Goal: Use online tool/utility: Utilize a website feature to perform a specific function

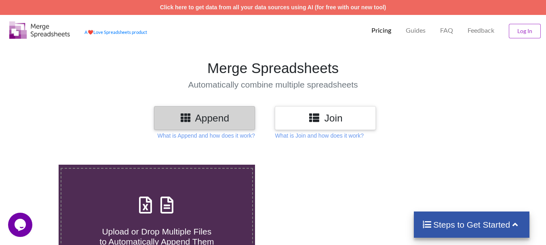
click at [228, 124] on h3 "Append" at bounding box center [204, 118] width 89 height 12
click at [203, 116] on h3 "Append" at bounding box center [204, 118] width 89 height 12
click at [294, 8] on link "Click here to get data from all your data sources using AI (for free with our n…" at bounding box center [273, 7] width 226 height 6
click at [224, 118] on h3 "Append" at bounding box center [204, 118] width 89 height 12
click at [313, 119] on icon at bounding box center [314, 117] width 12 height 10
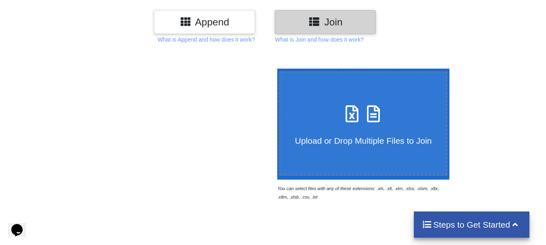
scroll to position [121, 0]
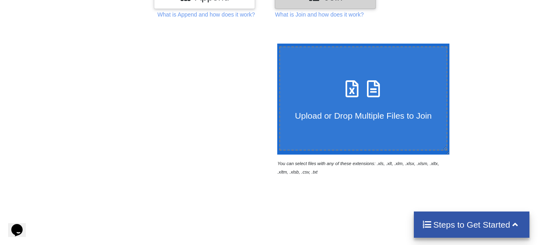
click at [393, 112] on span "Upload or Drop Multiple Files to Join" at bounding box center [363, 115] width 137 height 9
click at [275, 44] on input "Upload or Drop Multiple Files to Join" at bounding box center [275, 44] width 0 height 0
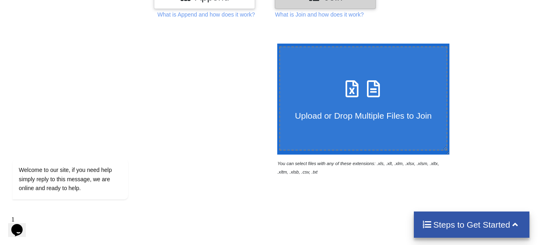
type input "C:\fakepath\S1-25_1495.xlsx"
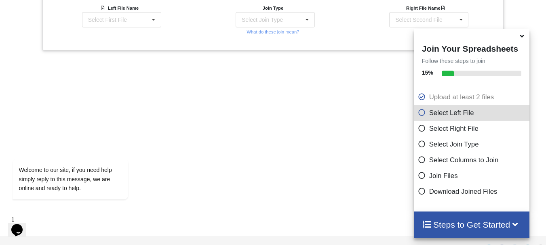
scroll to position [367, 0]
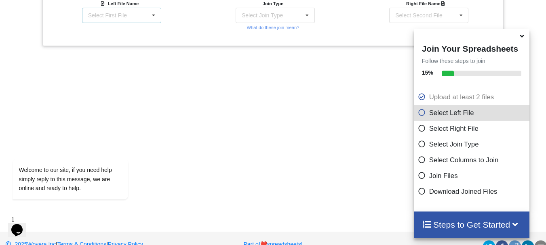
click at [151, 17] on icon at bounding box center [154, 15] width 12 height 15
click at [123, 34] on div "S1-25_1495.xlsx : data" at bounding box center [121, 30] width 78 height 15
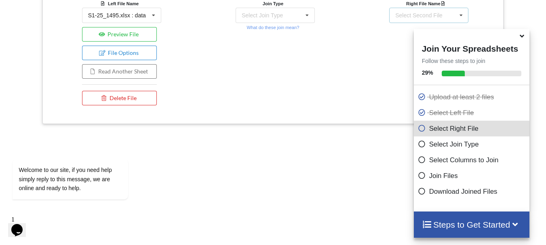
click at [439, 15] on div "Select Second File" at bounding box center [418, 16] width 47 height 6
click at [400, 45] on span "S2-24_2073.xlsx : 2073" at bounding box center [425, 45] width 59 height 6
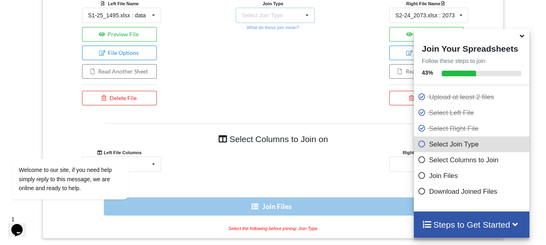
click at [286, 15] on div "Select Join Type INNER JOIN LEFT JOIN RIGHT JOIN FULL JOIN" at bounding box center [275, 15] width 79 height 15
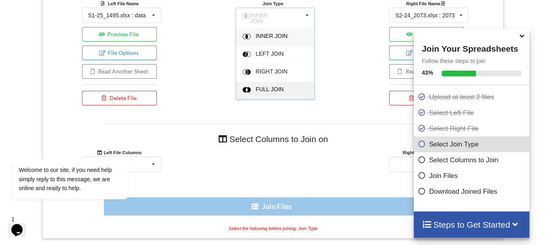
click at [270, 39] on span "FULL JOIN" at bounding box center [271, 36] width 32 height 6
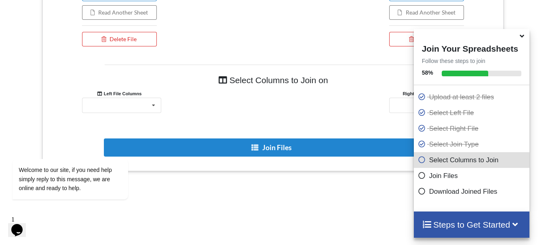
scroll to position [428, 0]
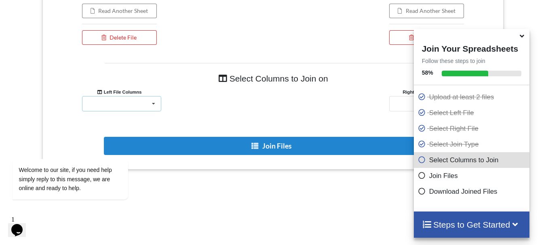
click at [154, 104] on icon at bounding box center [154, 104] width 12 height 15
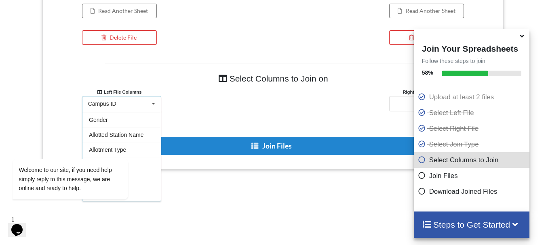
scroll to position [154, 0]
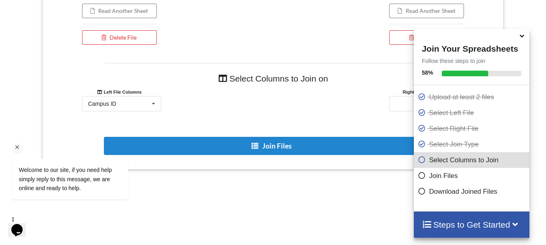
click at [132, 129] on div "Welcome to our site, if you need help simply reply to this message, we are onli…" at bounding box center [81, 145] width 146 height 123
click at [154, 103] on icon at bounding box center [154, 104] width 12 height 15
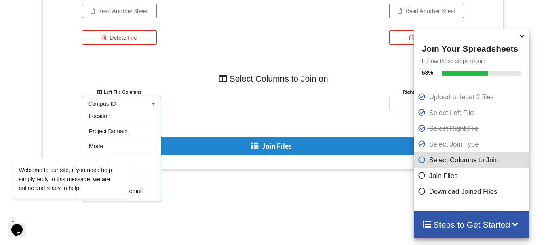
scroll to position [274, 0]
click at [120, 130] on div "Welcome to our site, if you need help simply reply to this message, we are onli…" at bounding box center [81, 145] width 146 height 123
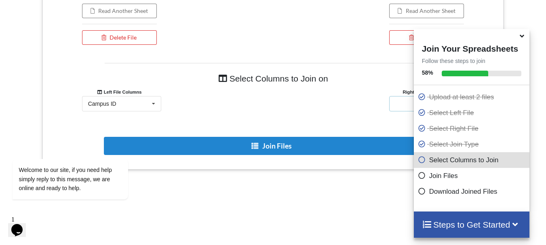
click at [396, 103] on div "Campus ID TAG SD/DD/HD Student Name Campus Discipline Phone StudentEmail CGPA C…" at bounding box center [428, 103] width 79 height 15
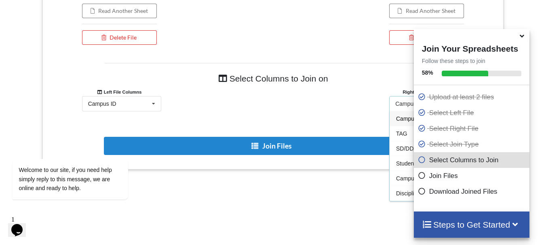
scroll to position [468, 0]
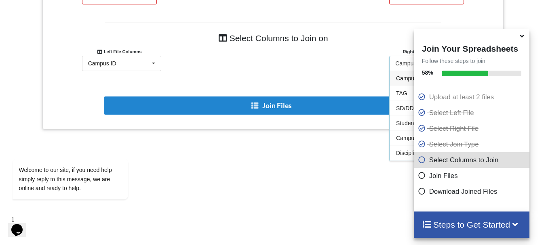
click at [522, 38] on icon at bounding box center [522, 34] width 8 height 7
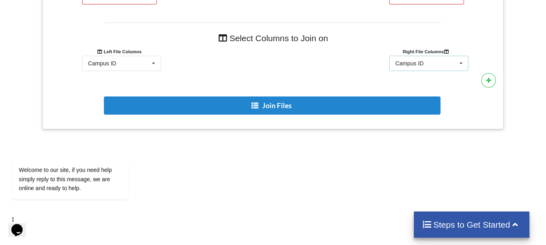
click at [460, 66] on icon at bounding box center [461, 63] width 12 height 15
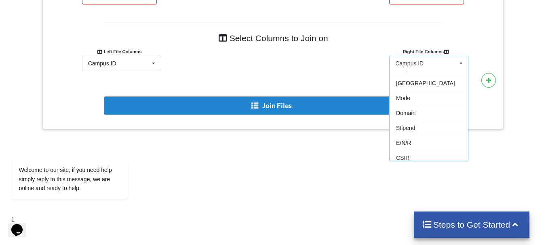
scroll to position [226, 0]
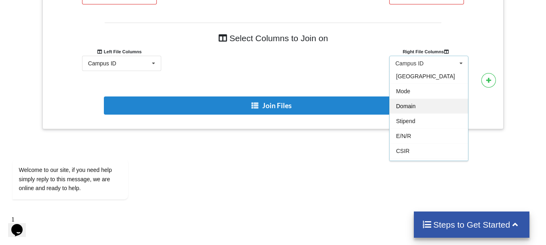
click at [410, 105] on span "Domain" at bounding box center [405, 106] width 19 height 6
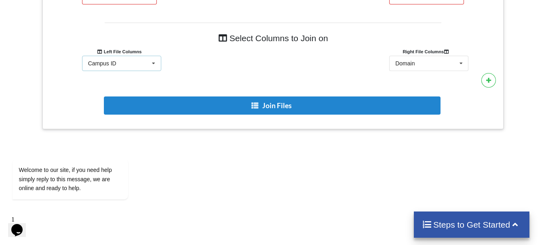
click at [153, 57] on icon at bounding box center [154, 63] width 12 height 15
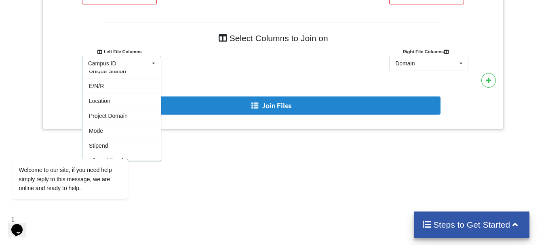
scroll to position [239, 0]
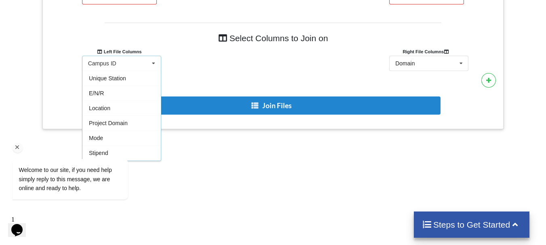
click at [122, 123] on div "Welcome to our site, if you need help simply reply to this message, we are onli…" at bounding box center [81, 145] width 146 height 123
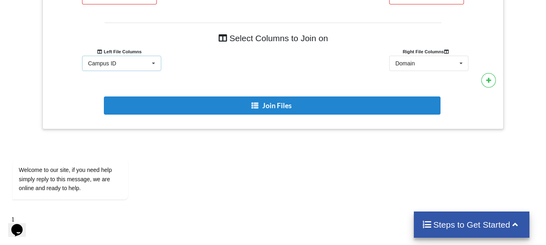
click at [152, 64] on icon at bounding box center [154, 63] width 12 height 15
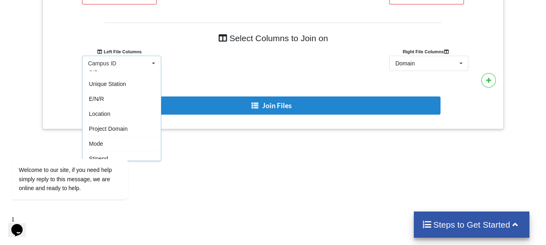
scroll to position [249, 0]
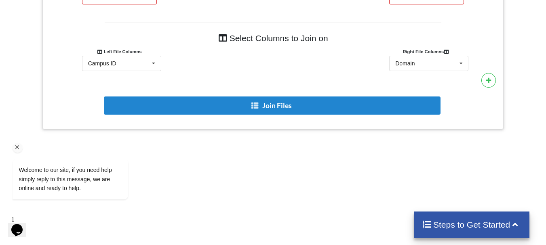
click at [115, 116] on div "Welcome to our site, if you need help simply reply to this message, we are onli…" at bounding box center [81, 145] width 146 height 123
click at [138, 62] on div "Campus ID Campus ID Student Name Email Id Phone Number Campus Tag Degree SD/DD …" at bounding box center [121, 63] width 79 height 15
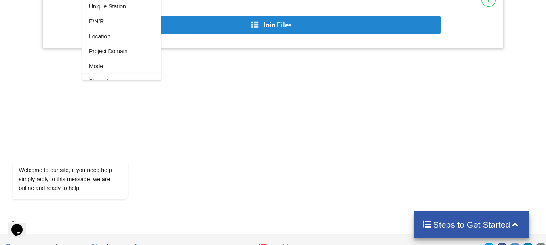
scroll to position [234, 0]
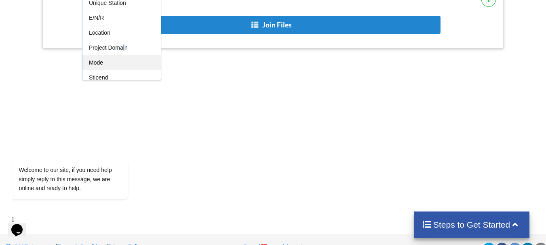
drag, startPoint x: 126, startPoint y: 49, endPoint x: 121, endPoint y: 55, distance: 7.5
click at [121, 55] on div "Campus ID Student Name Email Id Phone Number Campus Tag Degree SD/DD CGPA CGPA …" at bounding box center [121, 35] width 79 height 91
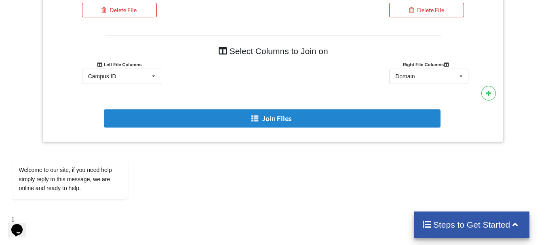
scroll to position [446, 0]
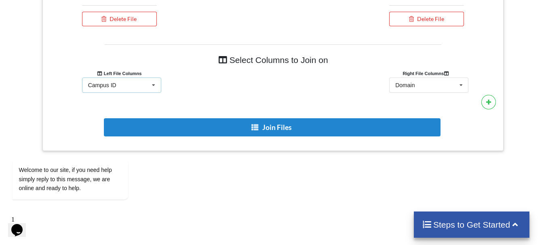
click at [148, 82] on icon at bounding box center [154, 85] width 12 height 15
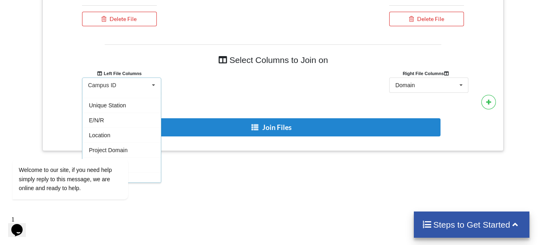
scroll to position [0, 0]
click at [168, 85] on div "Campus ID Campus ID Student Name Email Id Phone Number Campus Tag Degree SD/DD …" at bounding box center [119, 85] width 154 height 15
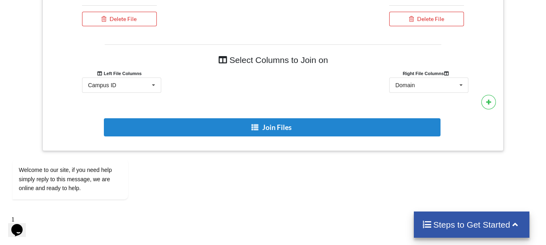
click at [168, 85] on div "Campus ID Campus ID Student Name Email Id Phone Number Campus Tag Degree SD/DD …" at bounding box center [119, 85] width 154 height 15
click at [154, 82] on icon at bounding box center [154, 85] width 12 height 15
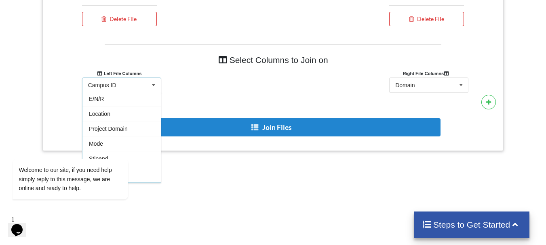
scroll to position [263, 0]
click at [114, 121] on div "Welcome to our site, if you need help simply reply to this message, we are onli…" at bounding box center [81, 145] width 146 height 123
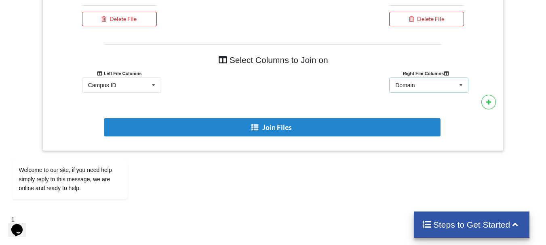
click at [454, 83] on div "Domain Campus ID TAG SD/DD/HD Student Name Campus Discipline Phone StudentEmail…" at bounding box center [428, 85] width 79 height 15
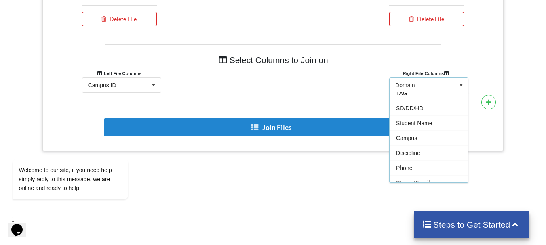
scroll to position [13, 0]
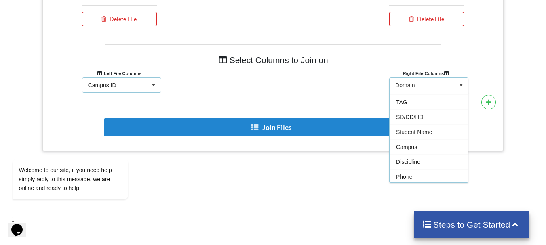
click at [150, 85] on icon at bounding box center [154, 85] width 12 height 15
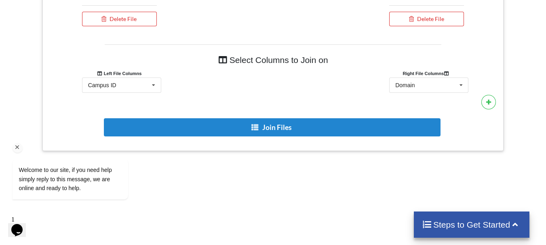
click at [128, 110] on div "Welcome to our site, if you need help simply reply to this message, we are onli…" at bounding box center [81, 145] width 146 height 123
click at [150, 80] on icon at bounding box center [154, 85] width 12 height 15
click at [211, 85] on div at bounding box center [273, 85] width 154 height 15
click at [515, 222] on icon at bounding box center [515, 224] width 10 height 8
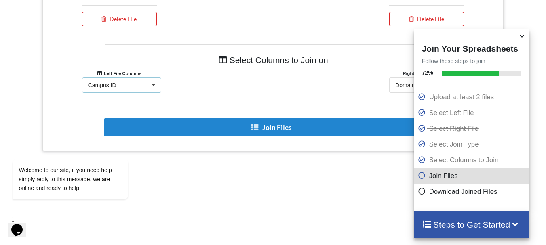
click at [151, 86] on icon at bounding box center [154, 85] width 12 height 15
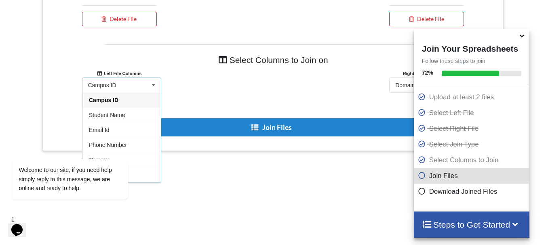
click at [151, 86] on icon at bounding box center [154, 85] width 12 height 15
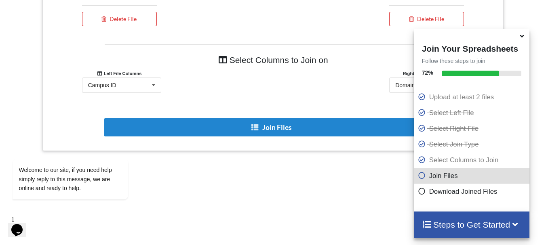
click at [418, 160] on icon at bounding box center [422, 158] width 8 height 7
click at [358, 88] on div "Domain Campus ID TAG SD/DD/HD Student Name Campus Discipline Phone StudentEmail…" at bounding box center [427, 85] width 154 height 15
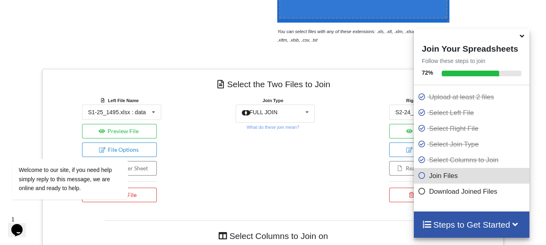
scroll to position [259, 0]
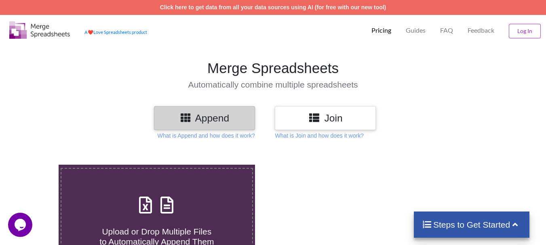
click at [319, 118] on icon at bounding box center [314, 117] width 12 height 10
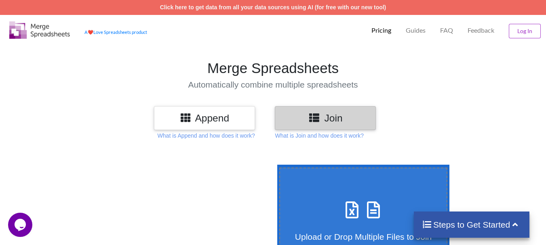
click at [342, 201] on icon at bounding box center [352, 206] width 20 height 17
click at [275, 165] on input "Upload or Drop Multiple Files to Join" at bounding box center [275, 165] width 0 height 0
type input "C:\fakepath\S2-24_2073.xlsx"
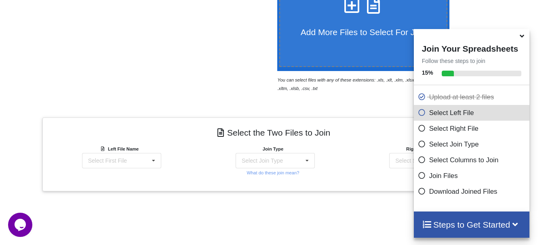
scroll to position [199, 0]
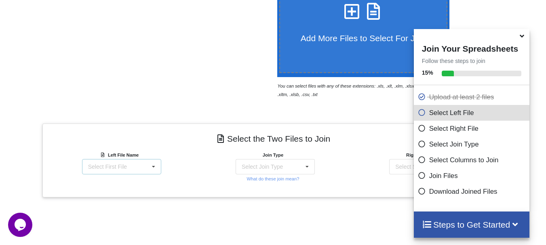
click at [150, 165] on icon at bounding box center [154, 167] width 12 height 15
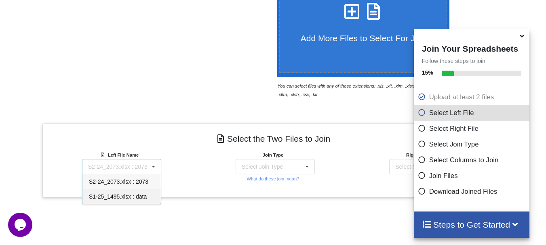
click at [129, 198] on span "S1-25_1495.xlsx : data" at bounding box center [118, 197] width 58 height 6
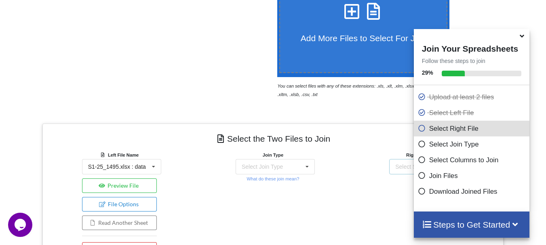
click at [394, 172] on div "Select Second File S2-24_2073.xlsx : 2073 S1-25_1495.xlsx : data" at bounding box center [428, 166] width 79 height 15
click at [402, 179] on span "S2-24_2073.xlsx : 2073" at bounding box center [425, 182] width 59 height 6
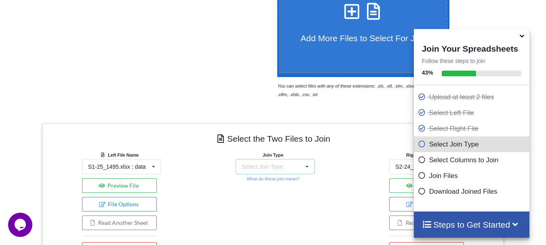
click at [271, 164] on div "Select Join Type" at bounding box center [262, 167] width 41 height 6
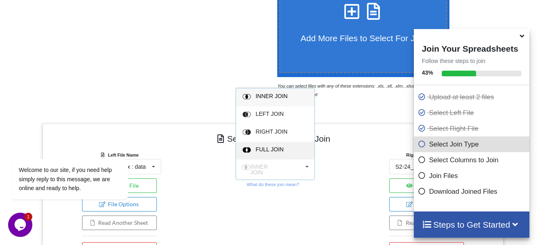
click at [261, 99] on span "FULL JOIN" at bounding box center [271, 96] width 32 height 6
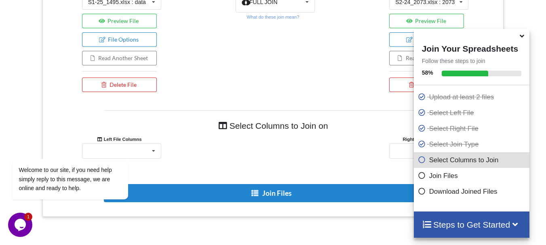
scroll to position [397, 0]
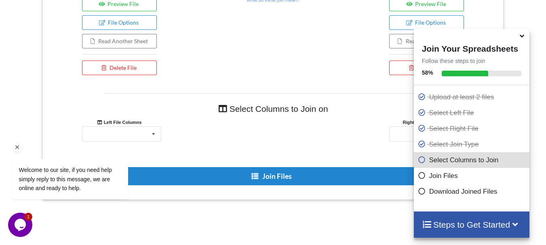
click at [153, 135] on div "Welcome to our site, if you need help simply reply to this message, we are onli…" at bounding box center [81, 145] width 146 height 123
click at [155, 134] on icon at bounding box center [154, 134] width 12 height 15
click at [234, 129] on div at bounding box center [273, 134] width 154 height 15
click at [155, 134] on icon at bounding box center [154, 134] width 12 height 15
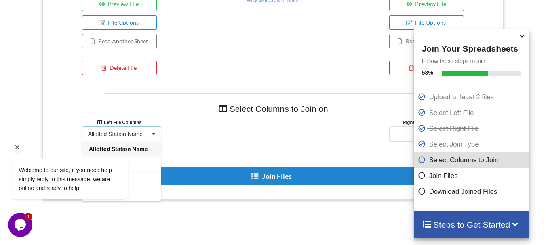
click at [142, 147] on div at bounding box center [81, 148] width 137 height 10
click at [398, 136] on div "Unique Station Station City Mode Domain" at bounding box center [428, 134] width 79 height 15
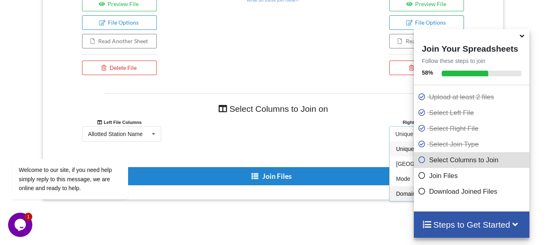
click at [399, 192] on span "Domain" at bounding box center [405, 194] width 19 height 6
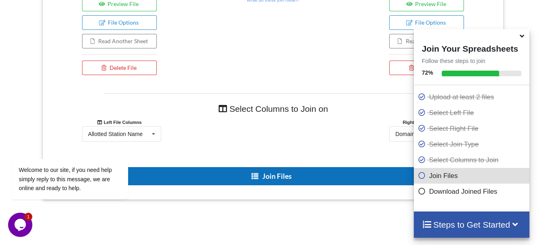
click at [270, 176] on button "Join Files" at bounding box center [272, 176] width 337 height 18
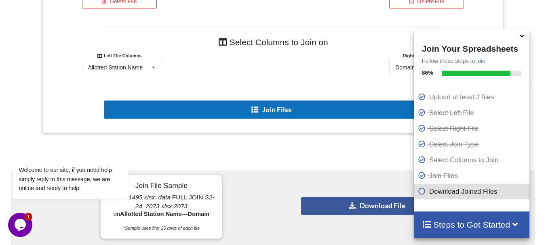
scroll to position [478, 0]
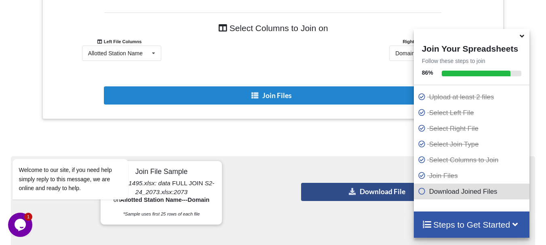
click at [353, 192] on icon at bounding box center [352, 191] width 8 height 6
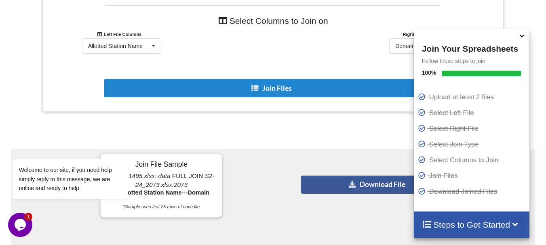
scroll to position [502, 0]
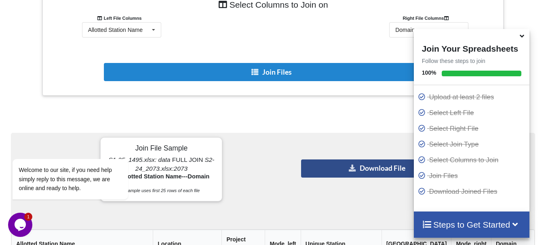
click at [363, 168] on button "Download File" at bounding box center [377, 169] width 153 height 18
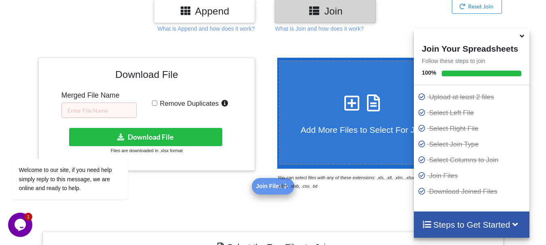
scroll to position [121, 0]
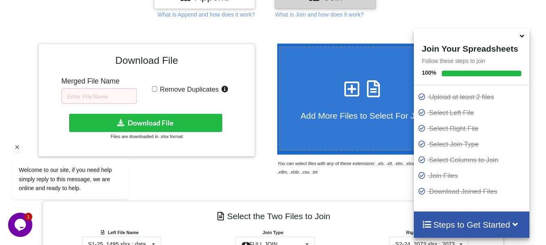
click at [145, 118] on div "Welcome to our site, if you need help simply reply to this message, we are onli…" at bounding box center [81, 145] width 146 height 123
click at [96, 94] on div "Welcome to our site, if you need help simply reply to this message, we are onli…" at bounding box center [81, 145] width 146 height 123
click at [115, 126] on div "Welcome to our site, if you need help simply reply to this message, we are onli…" at bounding box center [81, 145] width 146 height 123
click at [100, 95] on div "Welcome to our site, if you need help simply reply to this message, we are onli…" at bounding box center [81, 145] width 146 height 123
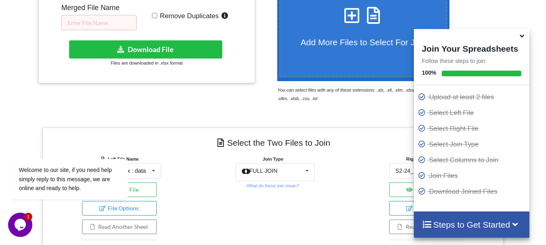
scroll to position [202, 0]
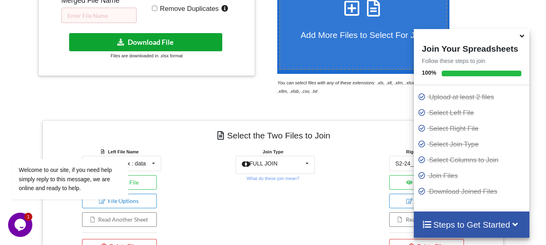
click at [148, 46] on button "Download File" at bounding box center [145, 42] width 153 height 18
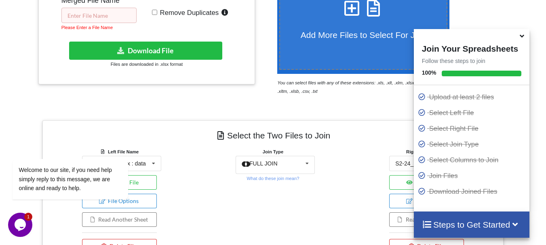
click at [86, 17] on input "text" at bounding box center [98, 15] width 75 height 15
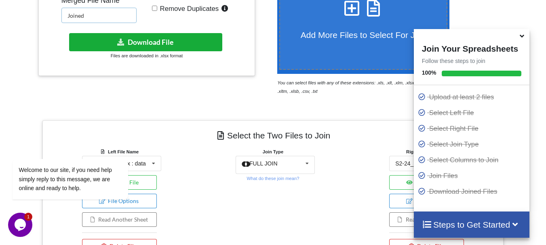
type input "Joined"
click at [135, 40] on button "Download File" at bounding box center [145, 42] width 153 height 18
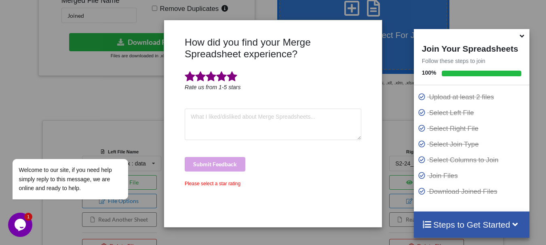
click at [234, 79] on span at bounding box center [232, 76] width 11 height 11
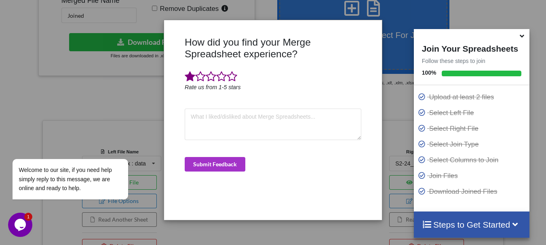
click at [189, 77] on span at bounding box center [190, 76] width 11 height 11
click at [392, 154] on div "How did you find your Merge Spreadsheet experience? Rate us from 1-5 stars Subm…" at bounding box center [273, 122] width 546 height 245
click at [394, 151] on div "How did you find your Merge Spreadsheet experience? Rate us from 1-5 stars Subm…" at bounding box center [273, 122] width 546 height 245
click at [538, 102] on div "How did you find your Merge Spreadsheet experience? Rate us from 1-5 stars Subm…" at bounding box center [273, 122] width 546 height 245
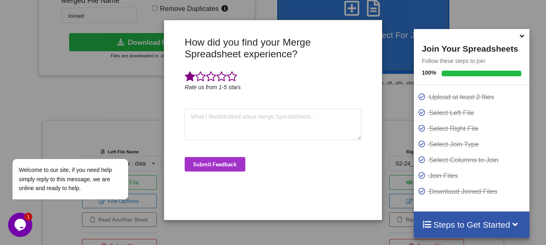
click at [179, 207] on div at bounding box center [174, 125] width 18 height 178
click at [208, 162] on button "Submit Feedback" at bounding box center [215, 164] width 61 height 15
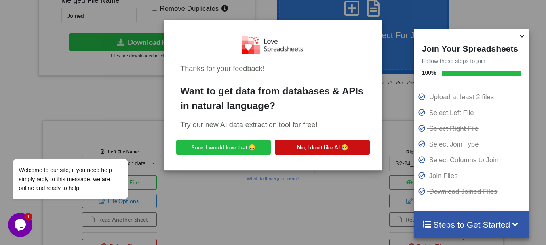
click at [312, 146] on button "No, I don't like AI 😥" at bounding box center [322, 147] width 95 height 15
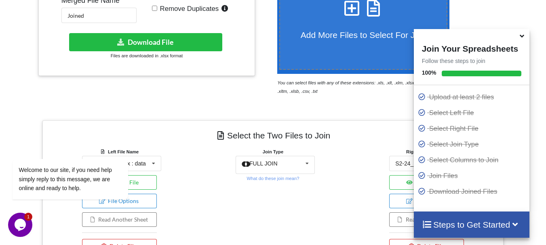
click at [156, 8] on input "Remove Duplicates" at bounding box center [154, 8] width 5 height 5
checkbox input "true"
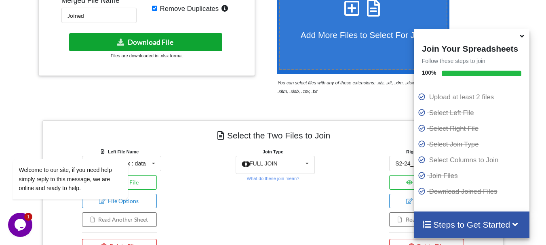
click at [158, 43] on button "Download File" at bounding box center [145, 42] width 153 height 18
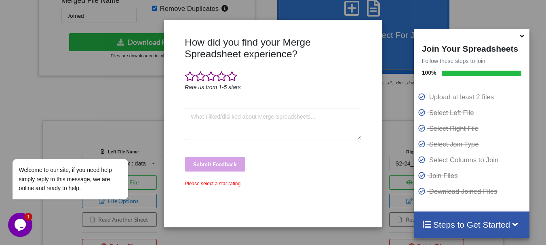
click at [107, 66] on div "How did you find your Merge Spreadsheet experience? Rate us from 1-5 stars Subm…" at bounding box center [273, 122] width 546 height 245
